Goal: Find specific page/section: Find specific page/section

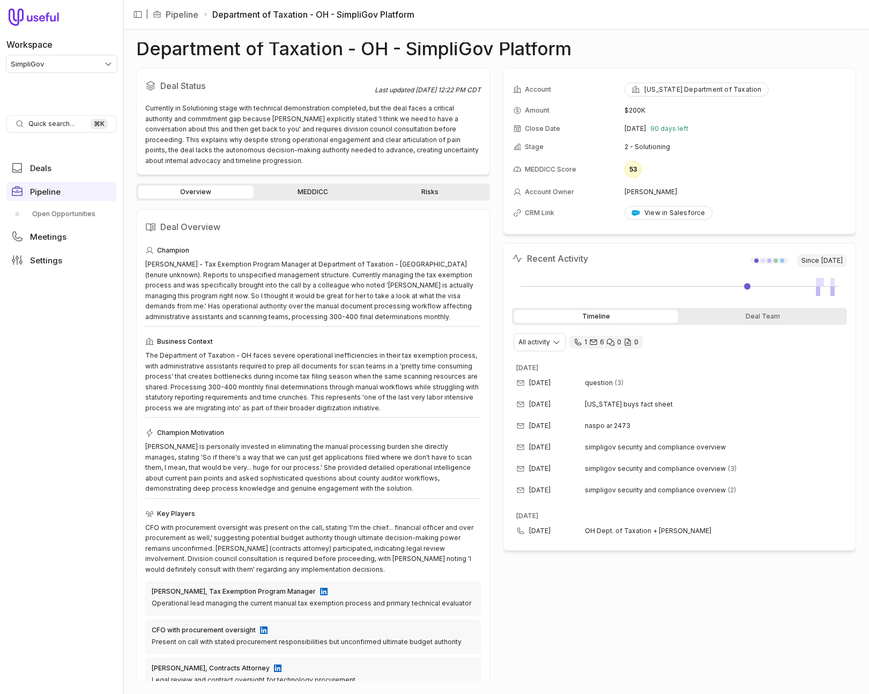
click at [259, 50] on h1 "Department of Taxation - OH - SimpliGov Platform" at bounding box center [353, 48] width 435 height 13
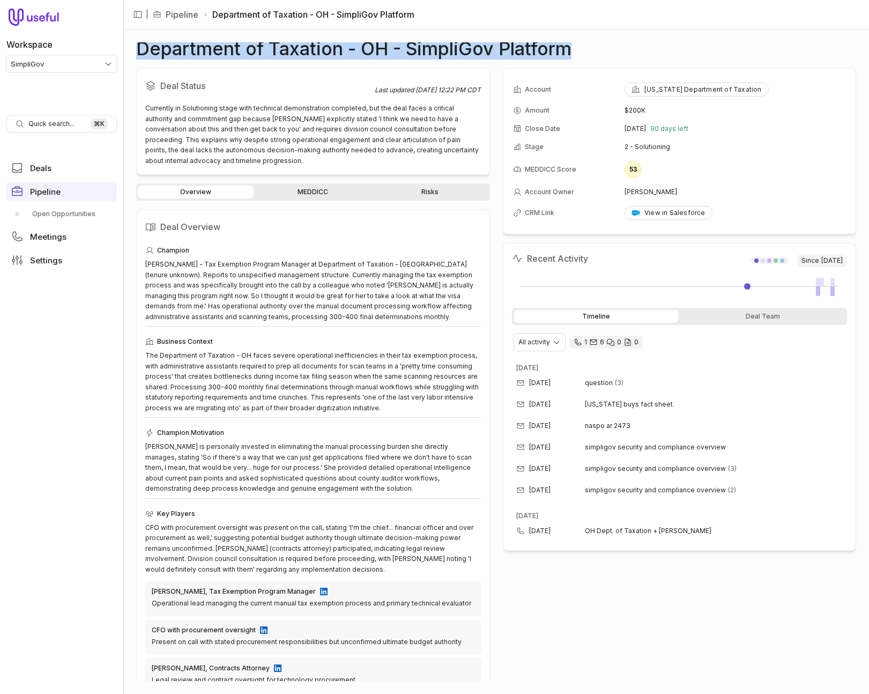
click at [259, 50] on h1 "Department of Taxation - OH - SimpliGov Platform" at bounding box center [353, 48] width 435 height 13
copy h1 "Department of Taxation - OH - SimpliGov Platform"
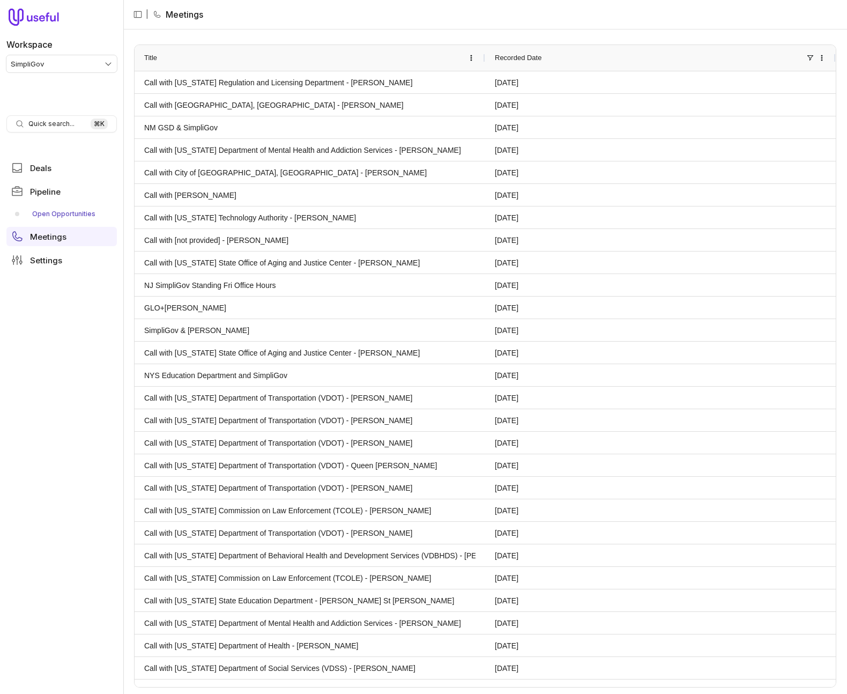
click at [52, 211] on link "Open Opportunities" at bounding box center [61, 213] width 110 height 17
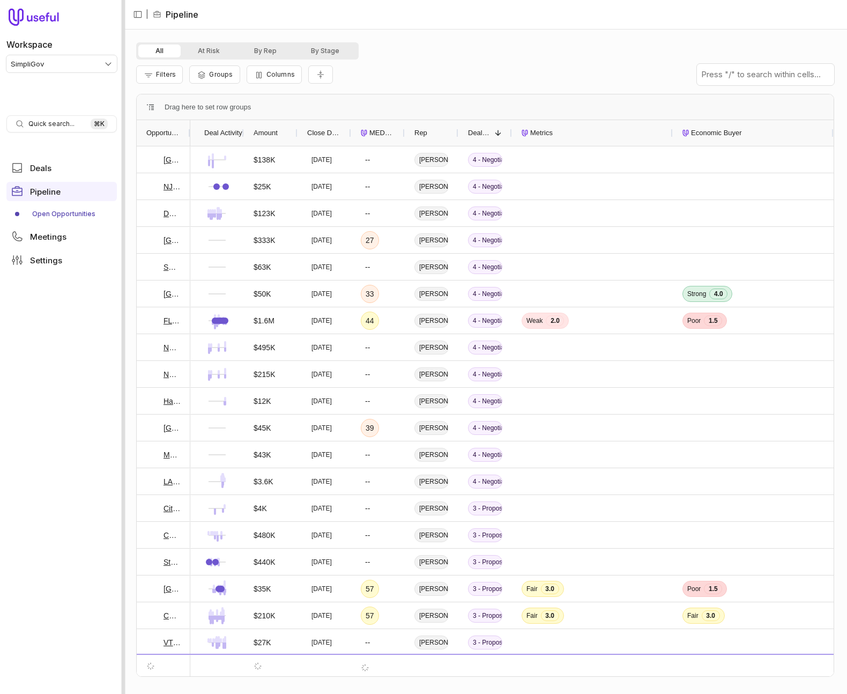
click at [122, 77] on div at bounding box center [124, 347] width 4 height 694
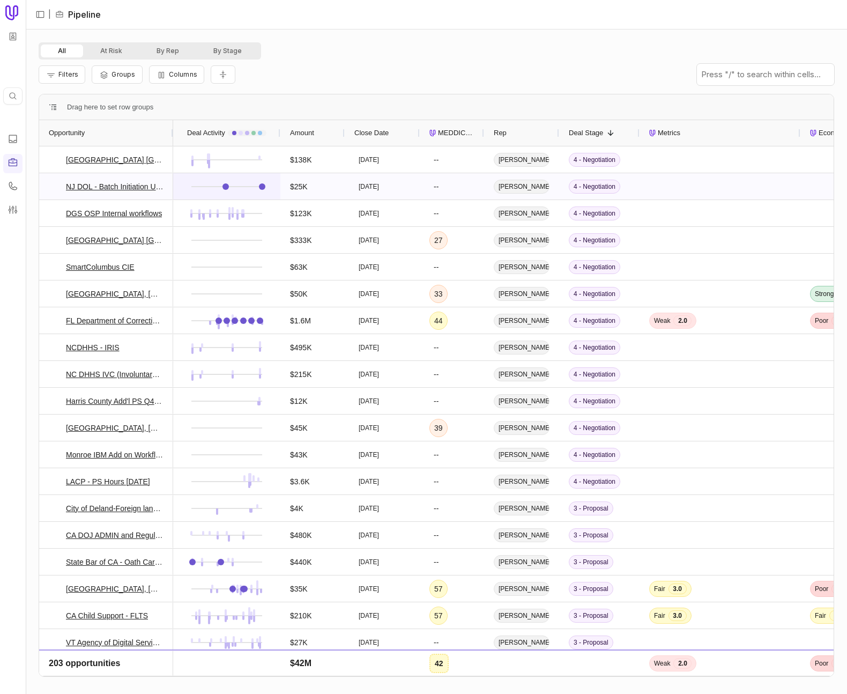
click at [262, 187] on link at bounding box center [262, 186] width 6 height 6
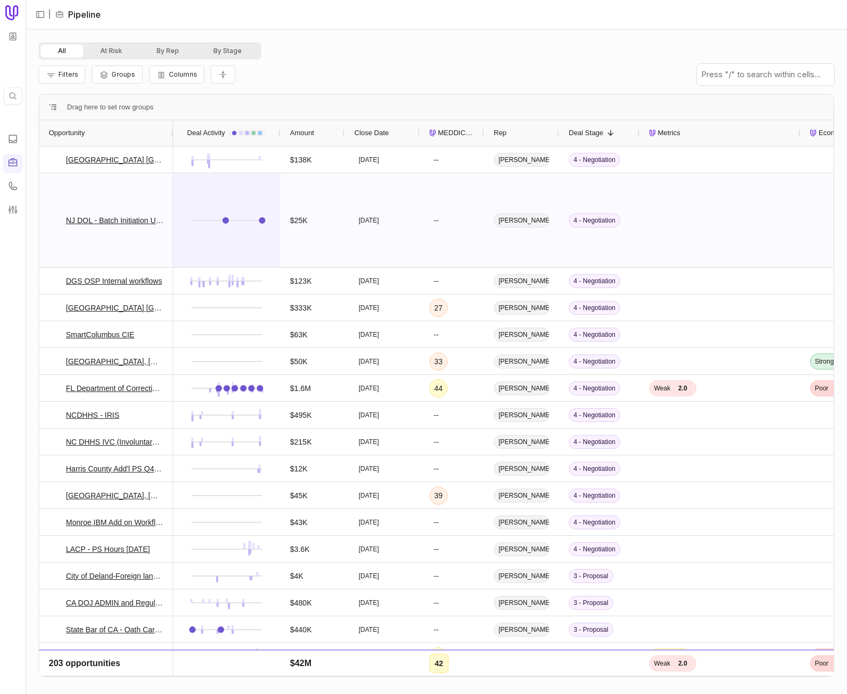
click at [181, 249] on div at bounding box center [226, 220] width 107 height 94
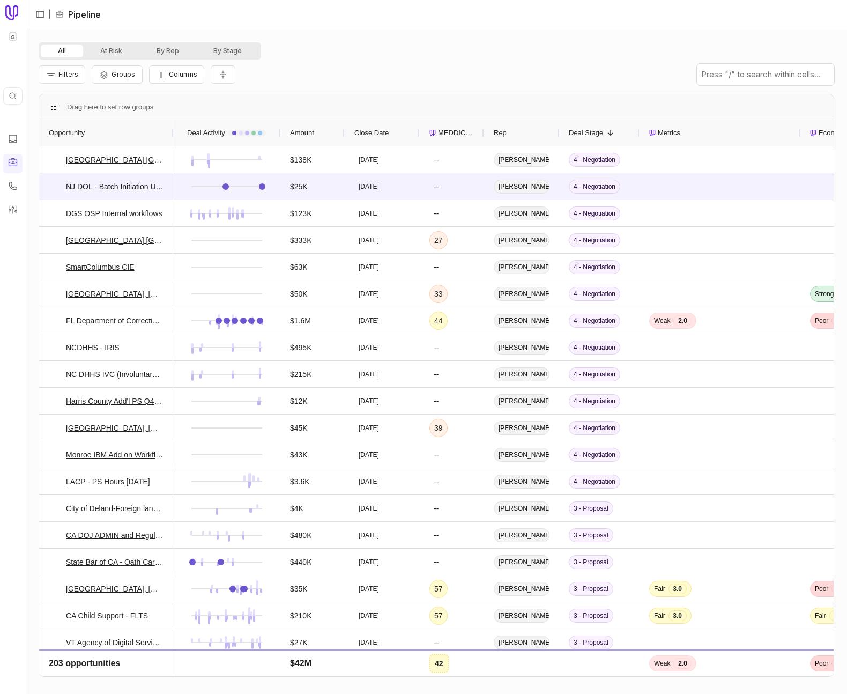
click at [444, 131] on span "MEDDICC Score" at bounding box center [456, 133] width 36 height 13
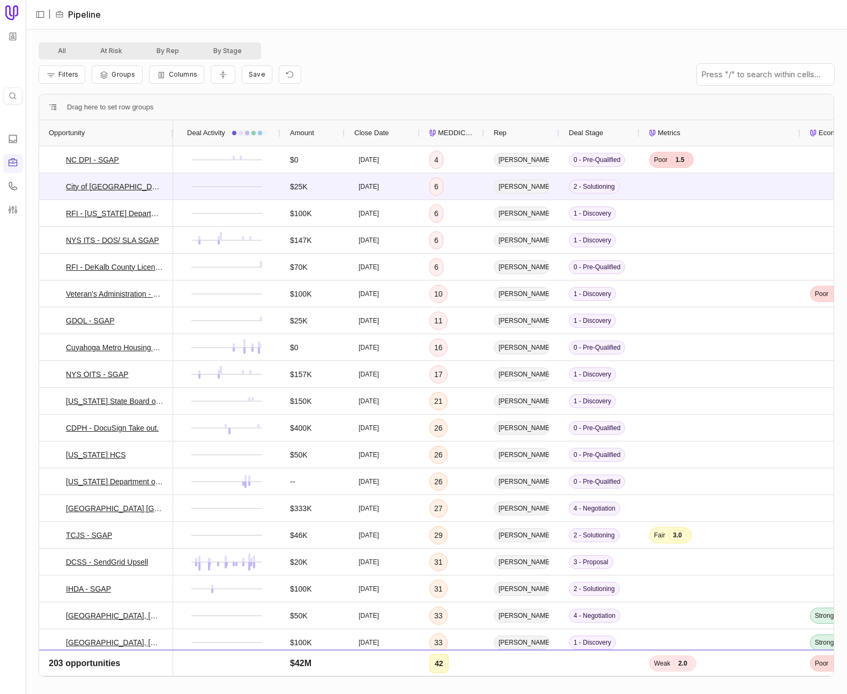
click at [444, 131] on span "MEDDICC Score" at bounding box center [456, 133] width 36 height 13
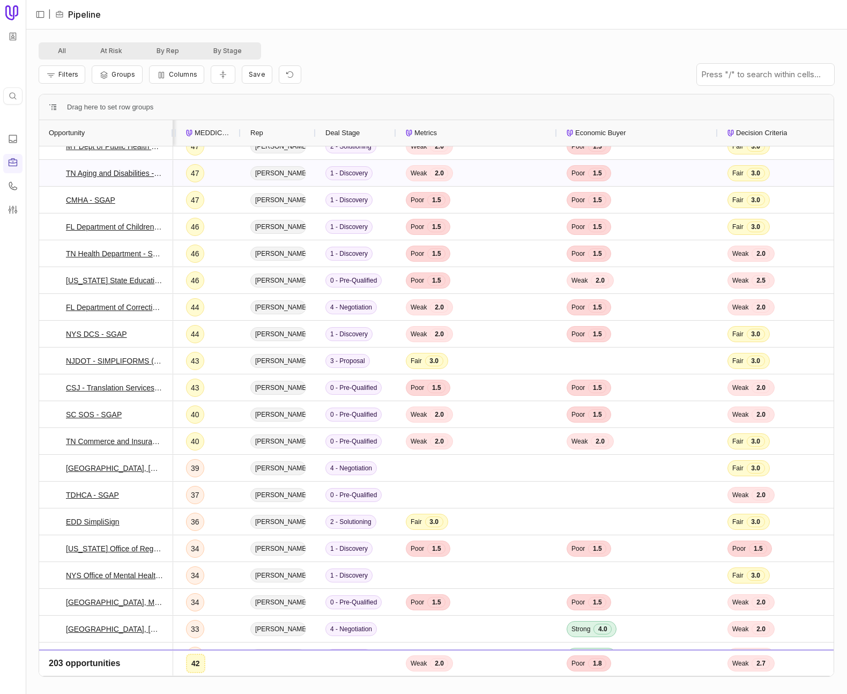
scroll to position [0, 314]
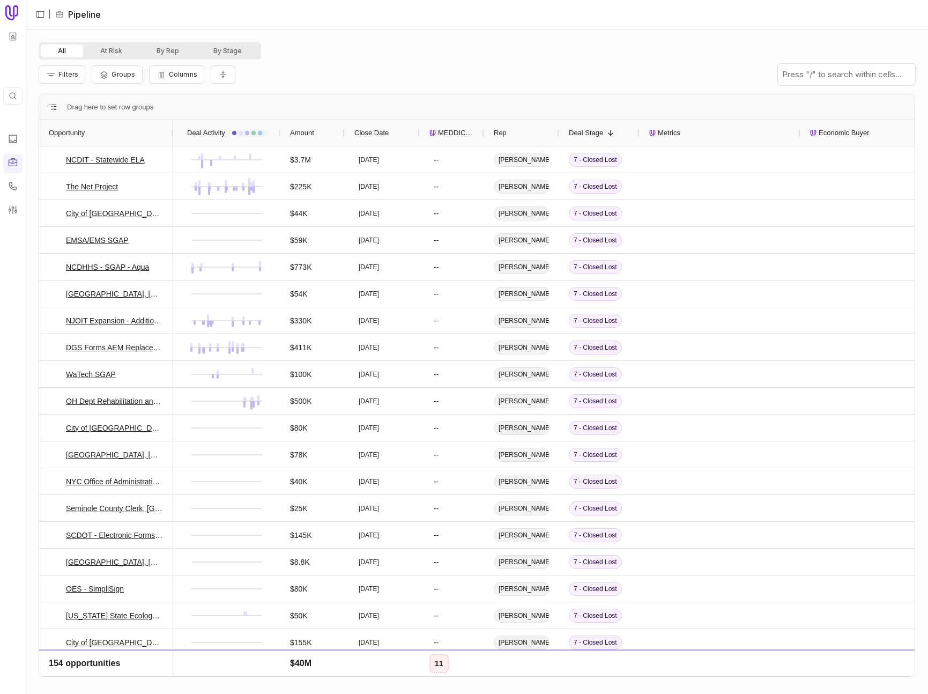
click at [109, 57] on button "At Risk" at bounding box center [111, 50] width 56 height 13
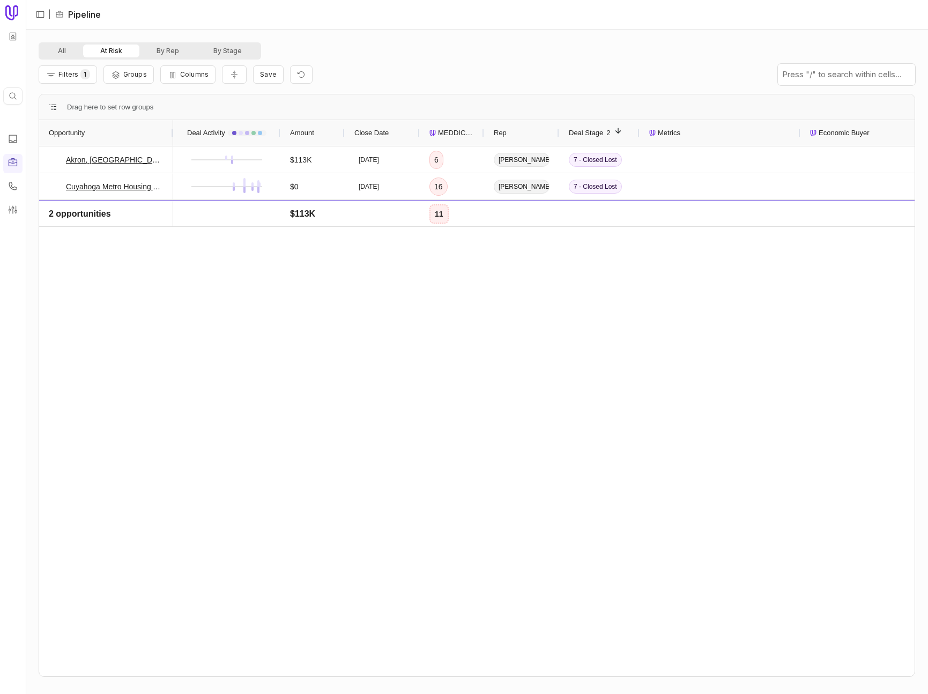
click at [113, 53] on button "At Risk" at bounding box center [111, 50] width 56 height 13
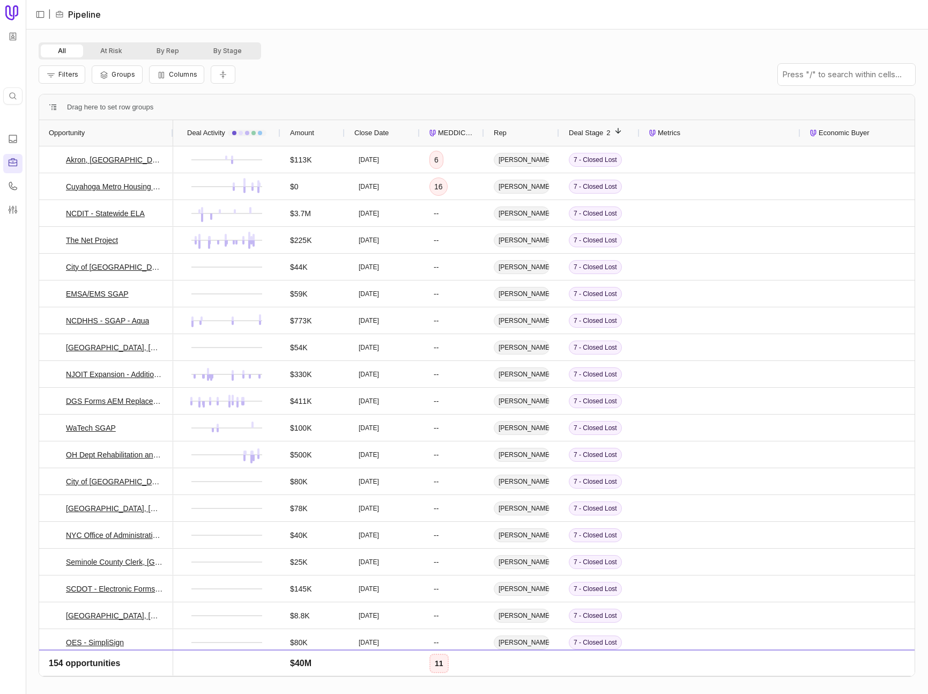
click at [19, 158] on link at bounding box center [12, 163] width 19 height 19
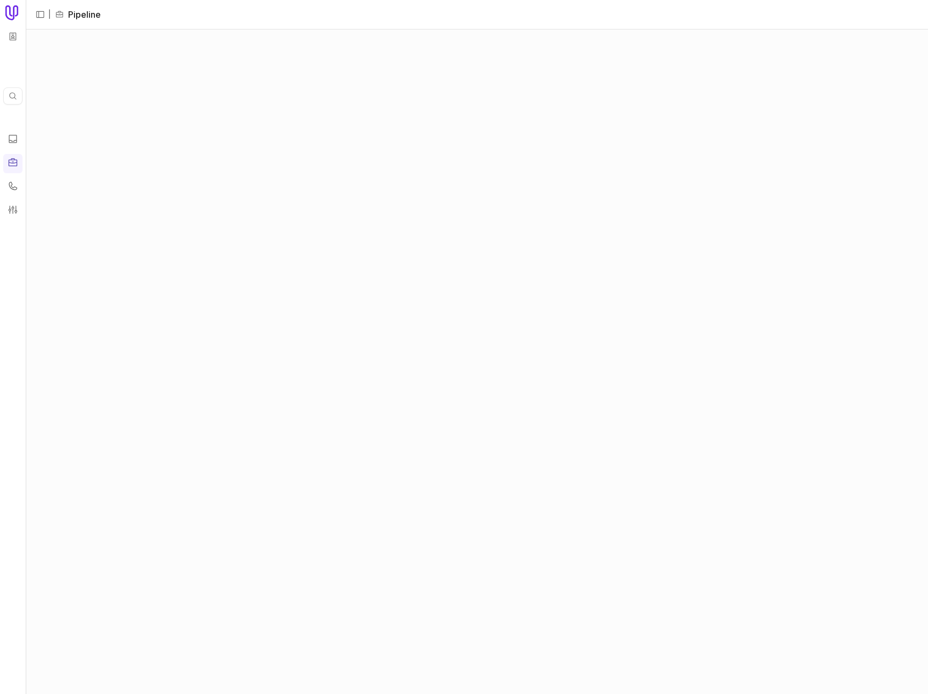
click at [25, 171] on div at bounding box center [26, 347] width 4 height 694
click at [62, 218] on link "Open Opportunities" at bounding box center [61, 213] width 110 height 17
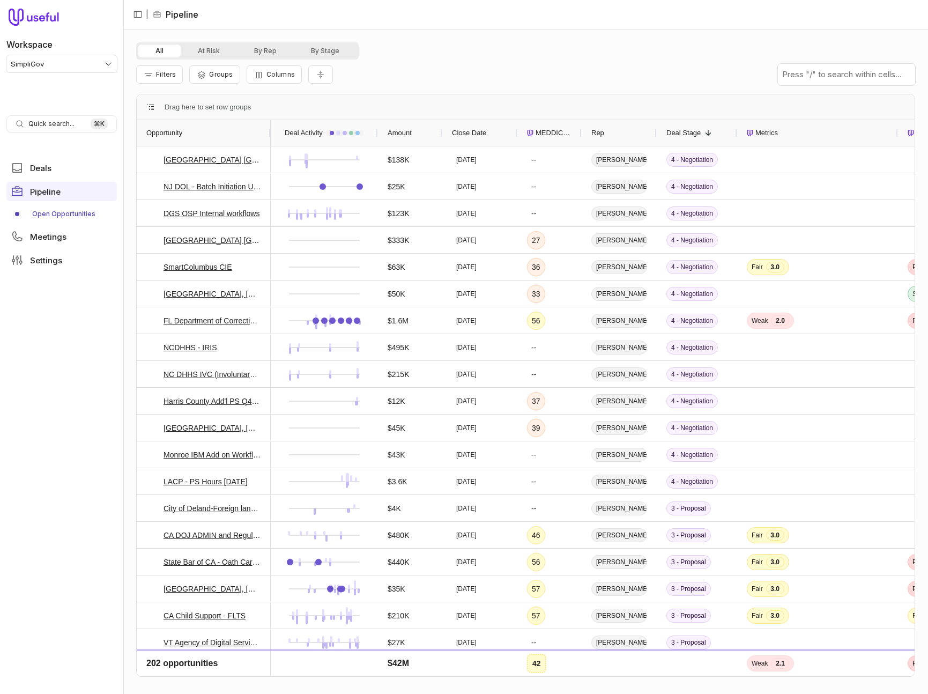
click at [539, 135] on span "MEDDICC Score" at bounding box center [554, 133] width 36 height 13
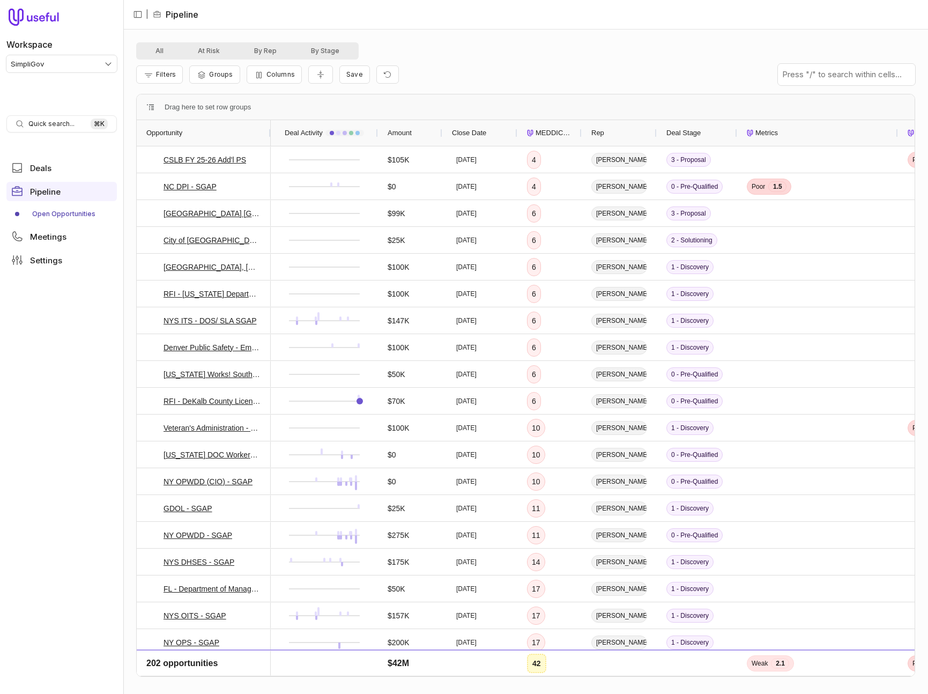
click at [539, 135] on span "MEDDICC Score" at bounding box center [554, 133] width 36 height 13
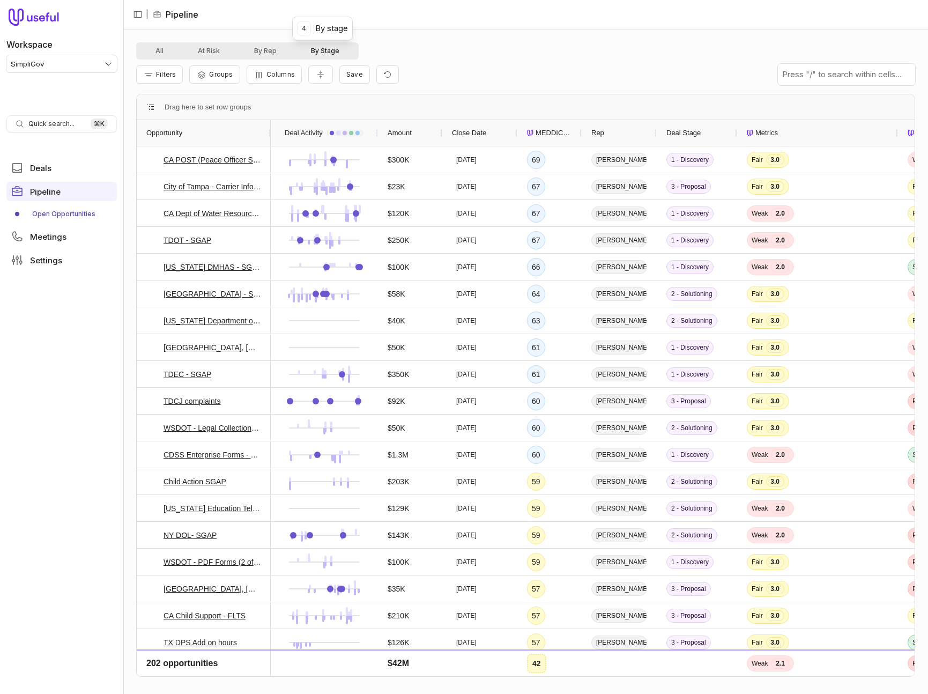
drag, startPoint x: 317, startPoint y: 47, endPoint x: 348, endPoint y: 53, distance: 32.2
click at [317, 47] on button "By Stage" at bounding box center [325, 50] width 63 height 13
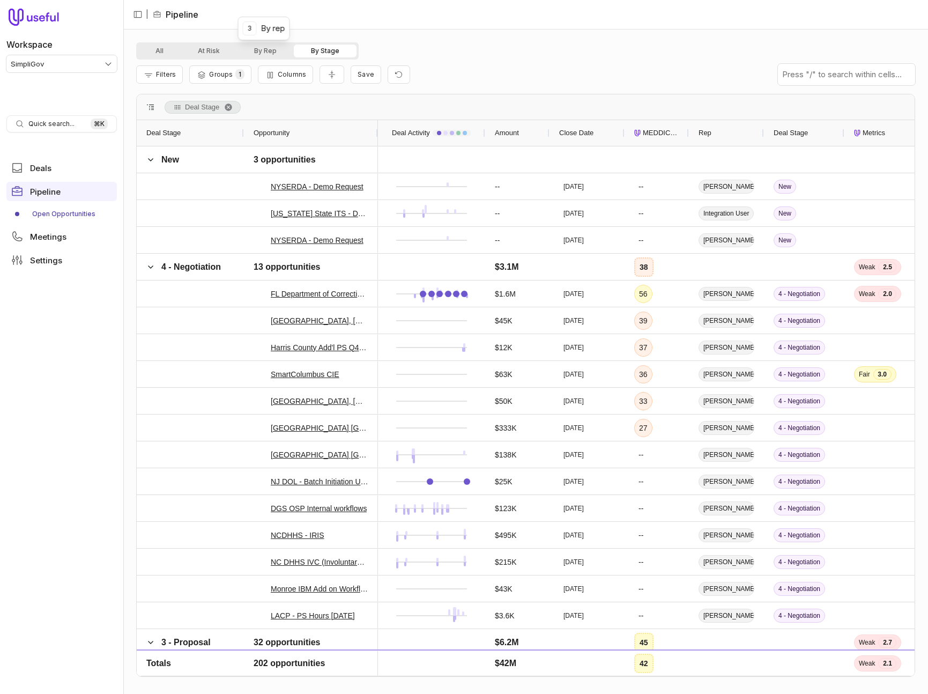
drag, startPoint x: 266, startPoint y: 48, endPoint x: 293, endPoint y: 46, distance: 26.4
click at [266, 48] on button "By Rep" at bounding box center [265, 50] width 57 height 13
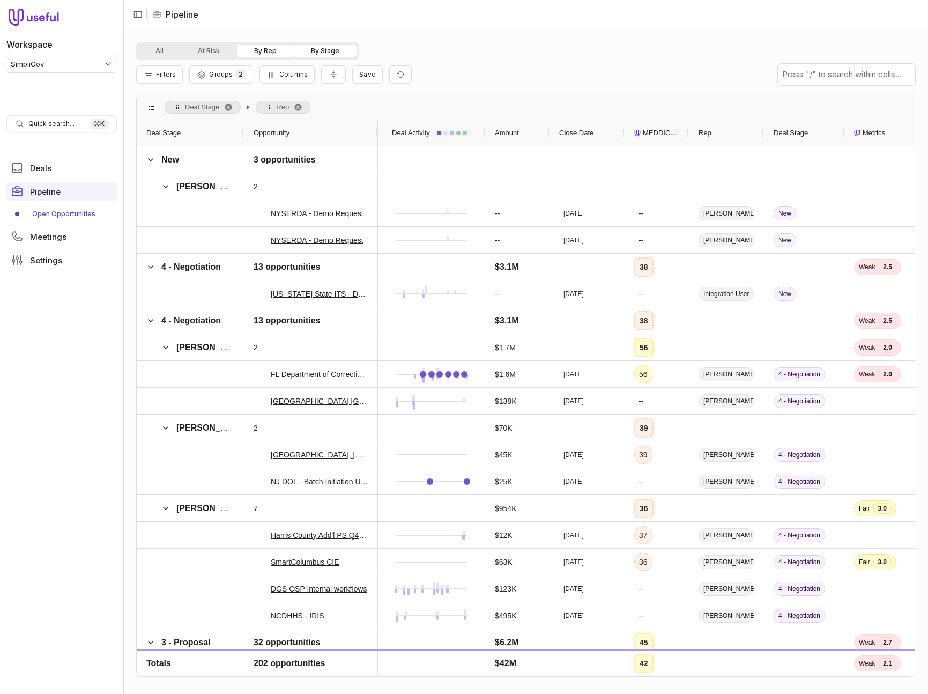
click at [321, 48] on button "By Stage" at bounding box center [325, 50] width 63 height 13
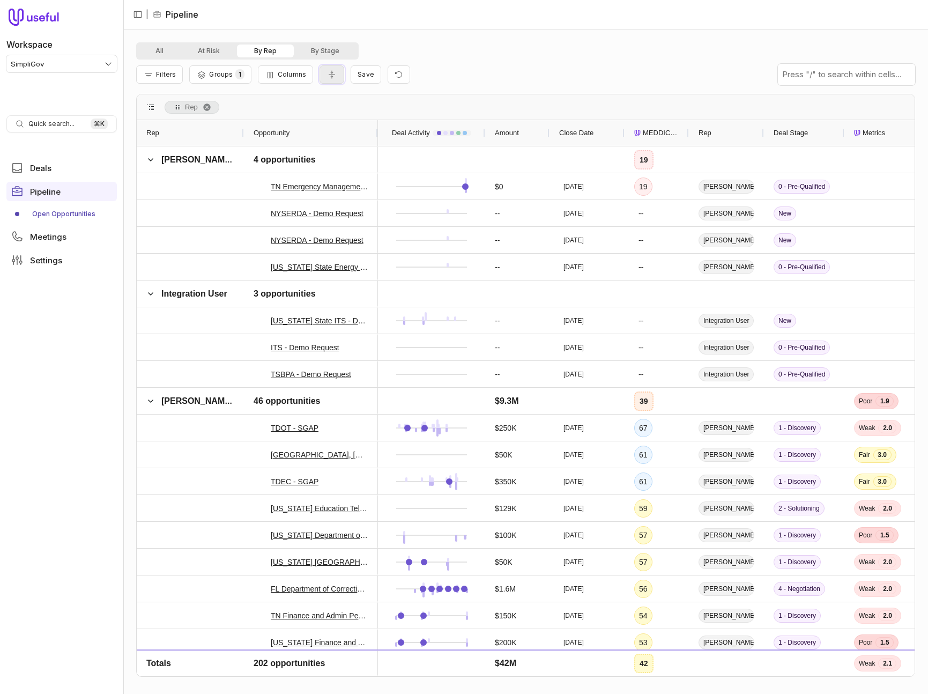
click at [326, 76] on icon "Collapse all rows" at bounding box center [331, 74] width 11 height 9
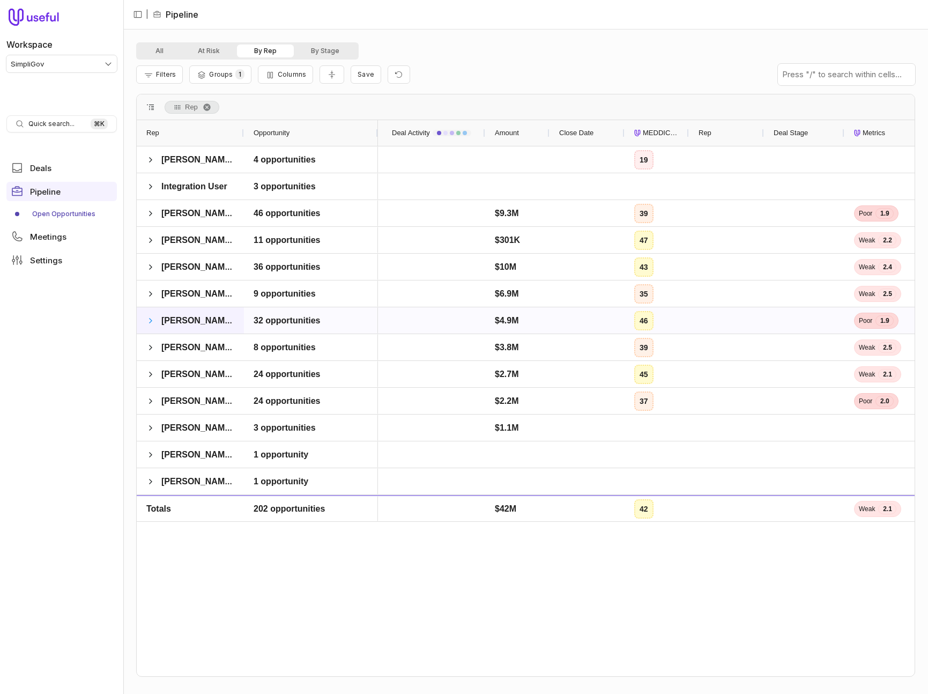
click at [152, 317] on span at bounding box center [150, 320] width 9 height 9
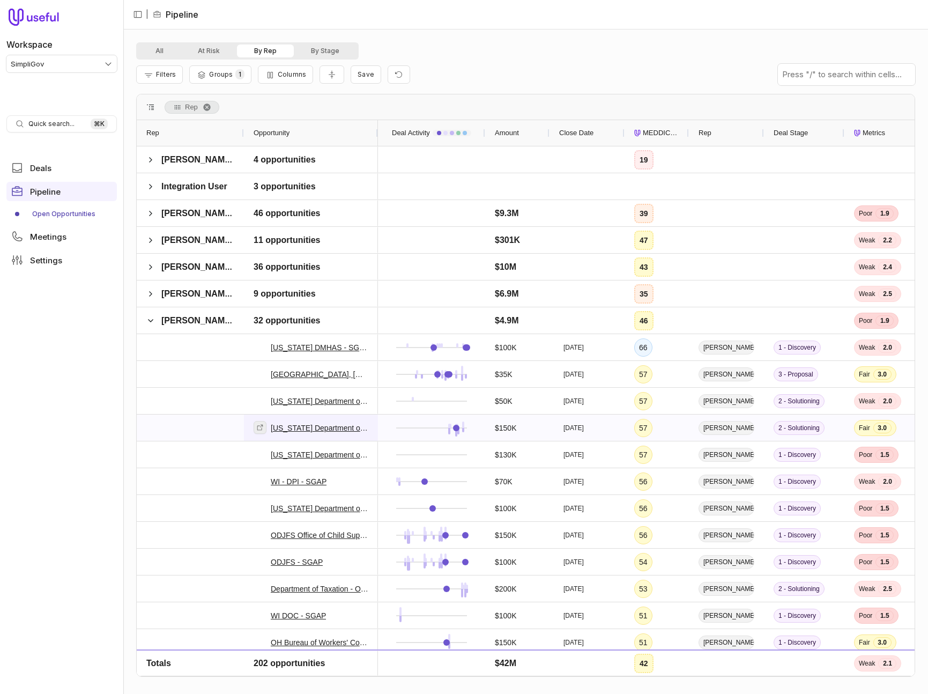
click at [262, 429] on icon at bounding box center [260, 428] width 8 height 8
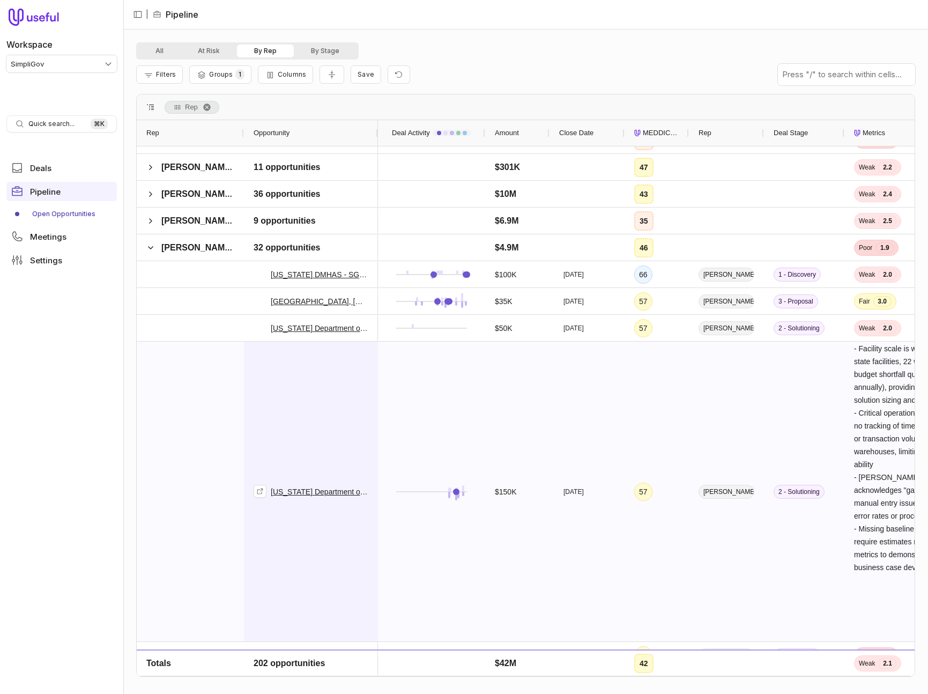
click at [303, 411] on div "[US_STATE] Department of Rehabilitation and Corrections - XL SimpliGov Platform" at bounding box center [311, 491] width 115 height 299
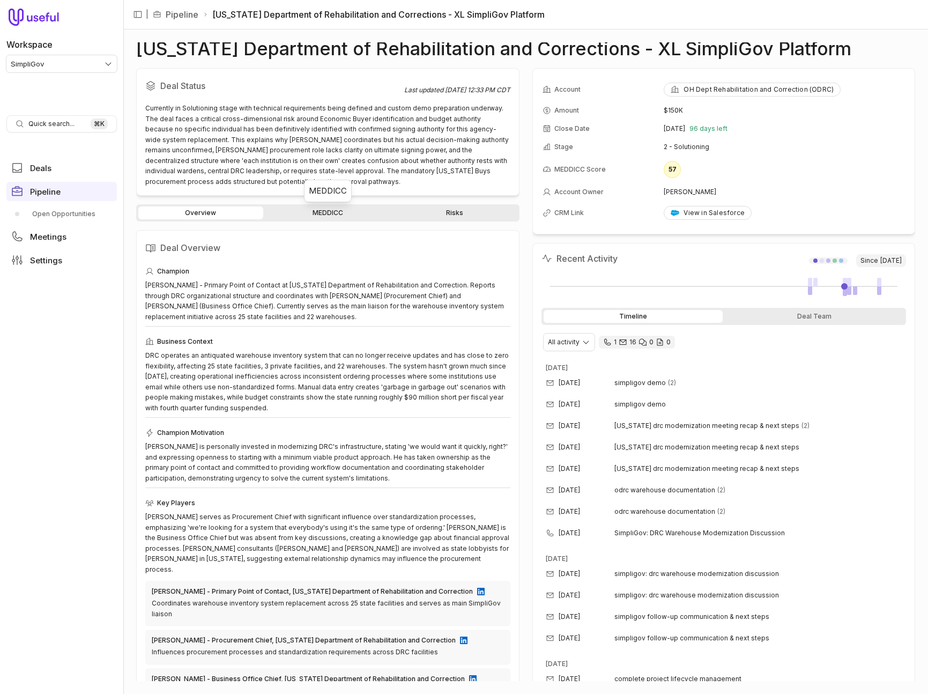
click at [303, 214] on link "MEDDICC" at bounding box center [327, 212] width 125 height 13
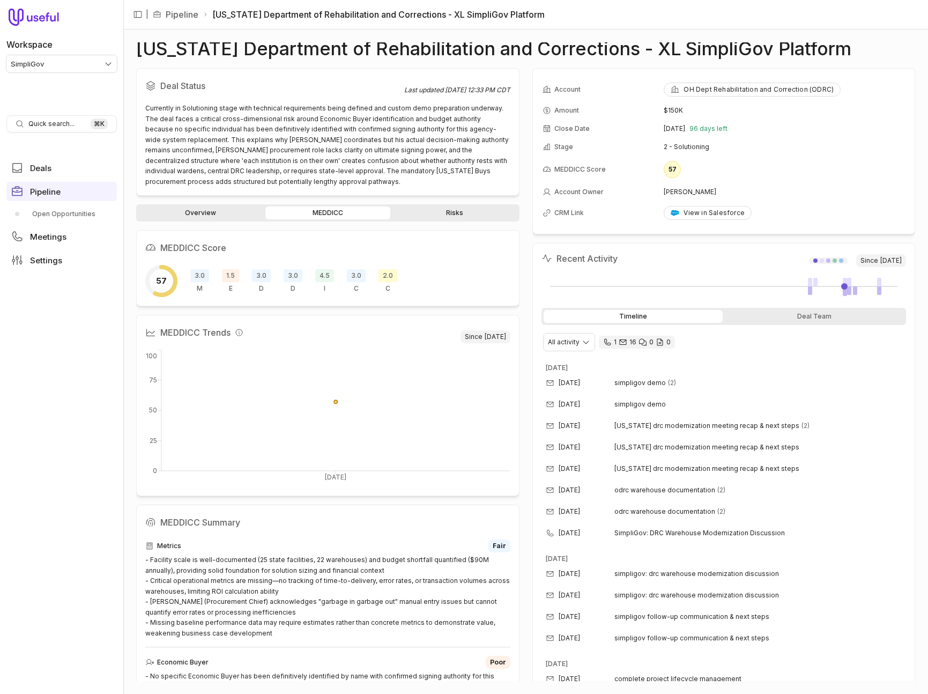
click at [387, 270] on span "2.0" at bounding box center [387, 275] width 19 height 13
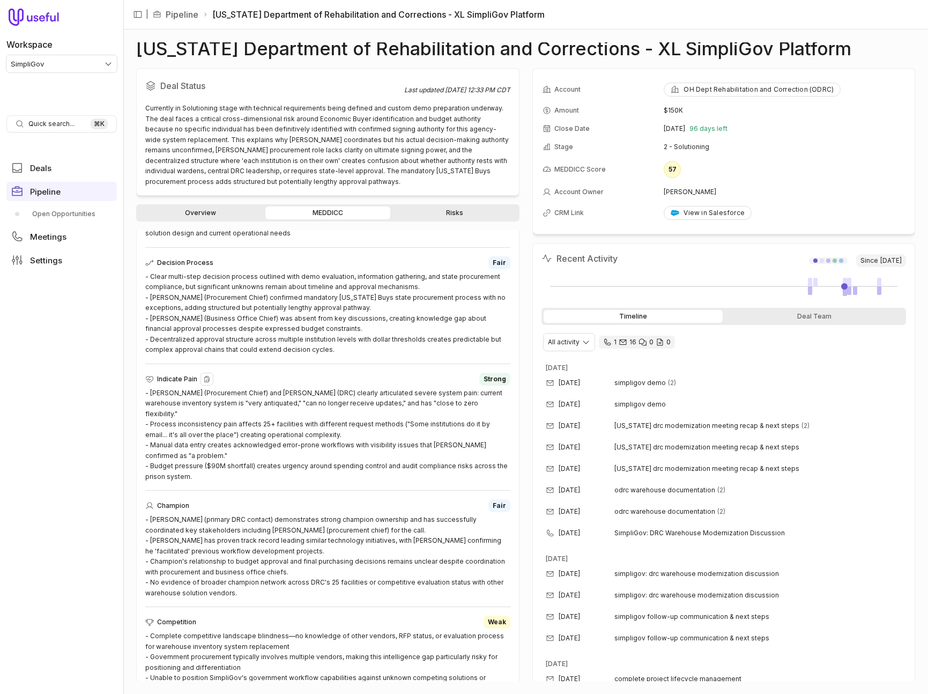
scroll to position [643, 0]
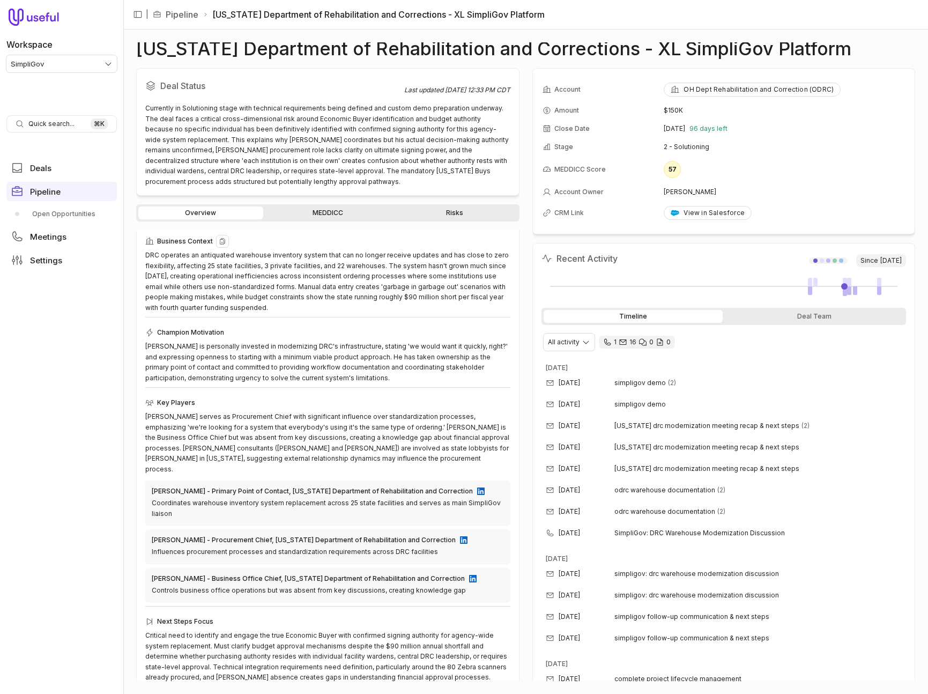
scroll to position [66, 0]
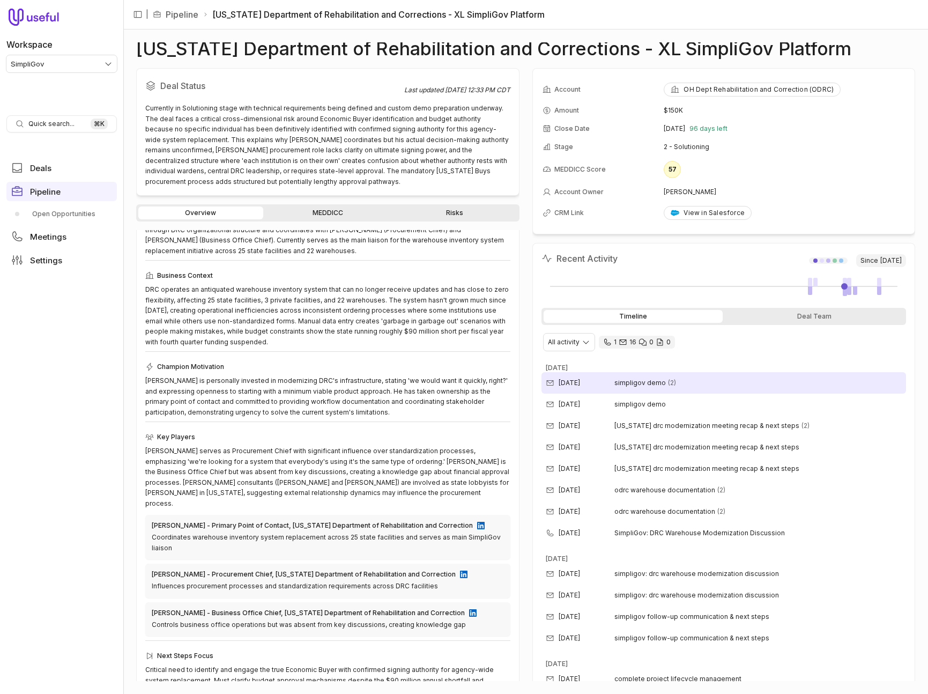
click at [645, 381] on span "simpligov demo" at bounding box center [639, 382] width 51 height 9
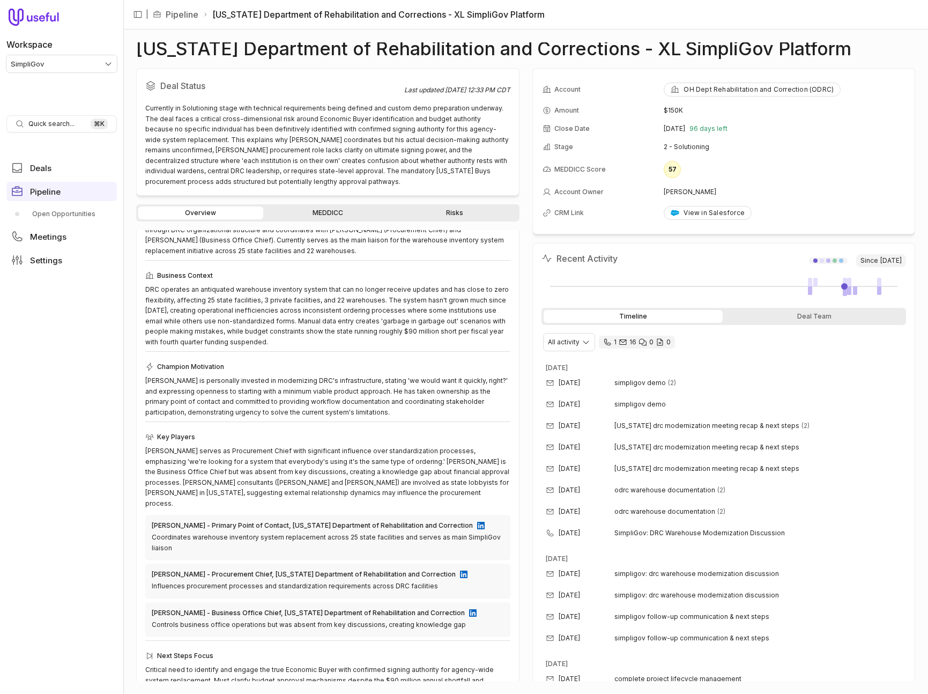
click at [316, 213] on link "MEDDICC" at bounding box center [327, 212] width 125 height 13
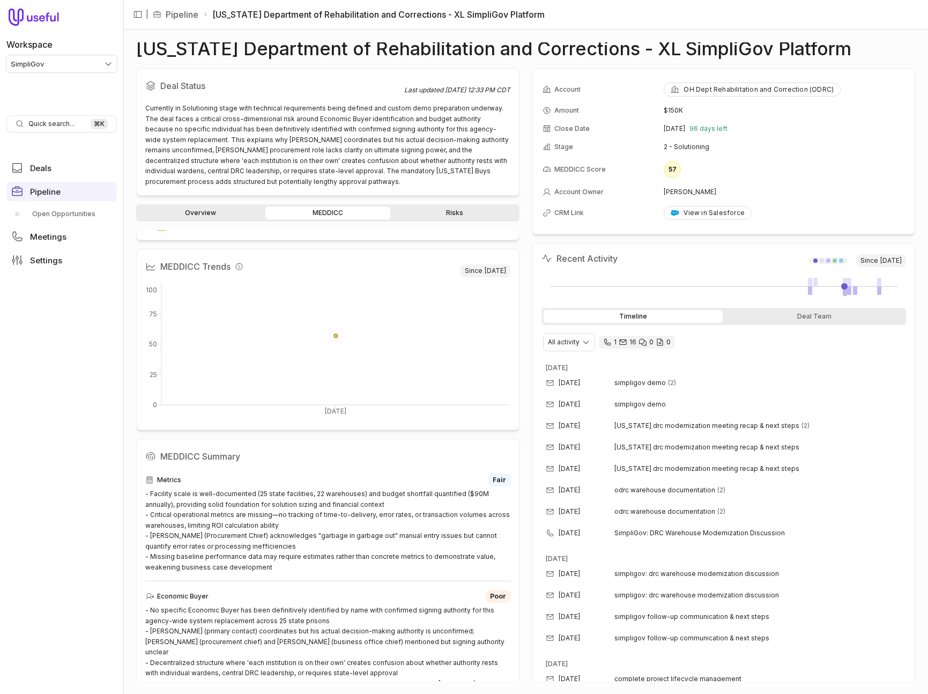
click at [445, 215] on link "Risks" at bounding box center [454, 212] width 125 height 13
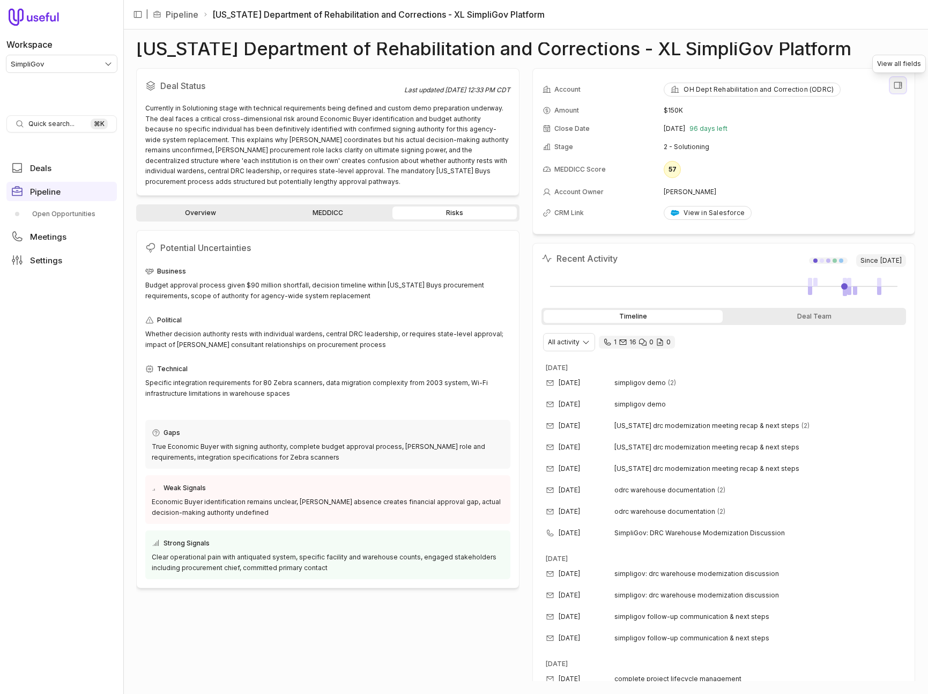
click at [900, 86] on icon "View all fields" at bounding box center [898, 85] width 10 height 10
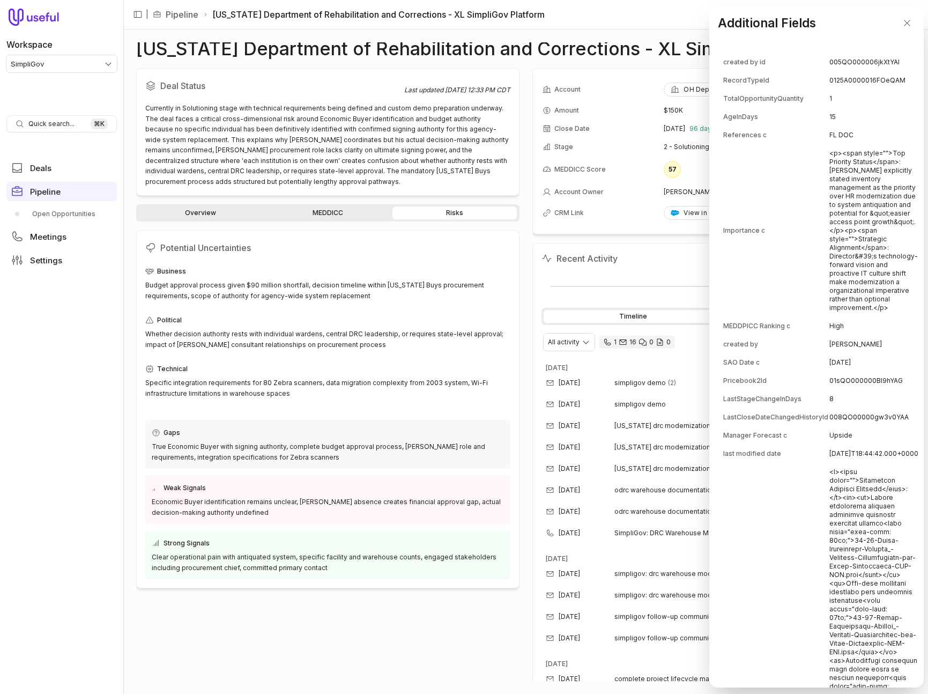
click at [797, 210] on td "Importance c" at bounding box center [775, 231] width 105 height 172
